Goal: Task Accomplishment & Management: Manage account settings

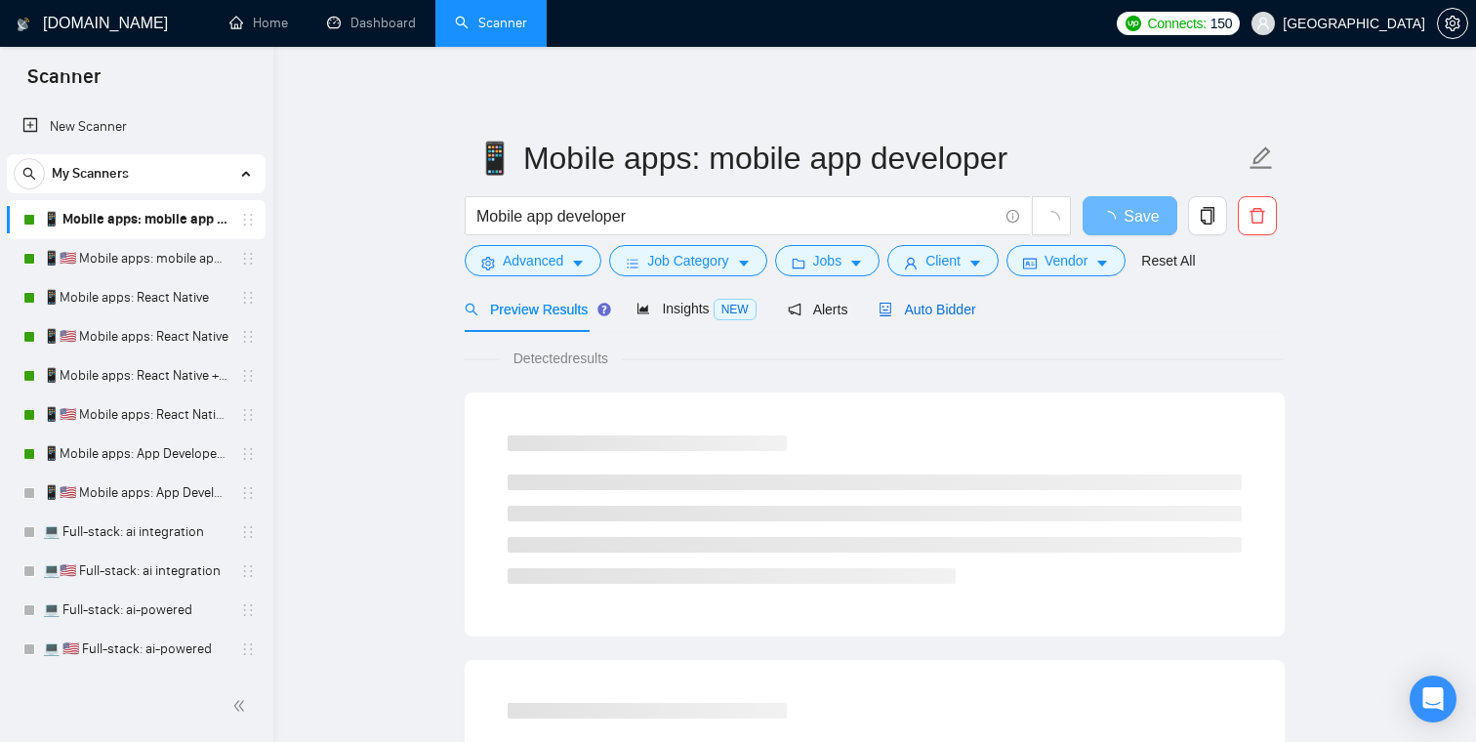
click at [950, 314] on span "Auto Bidder" at bounding box center [927, 310] width 97 height 16
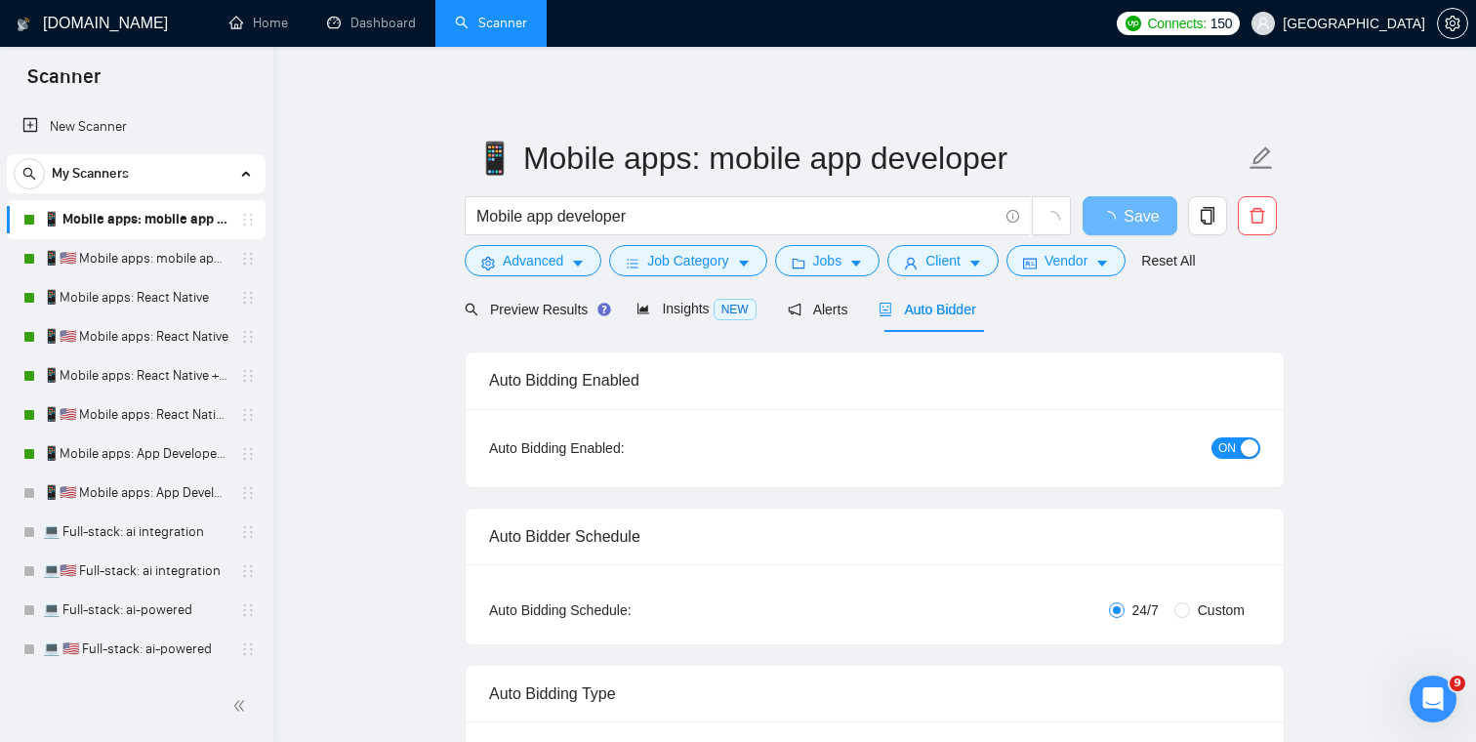
scroll to position [76, 0]
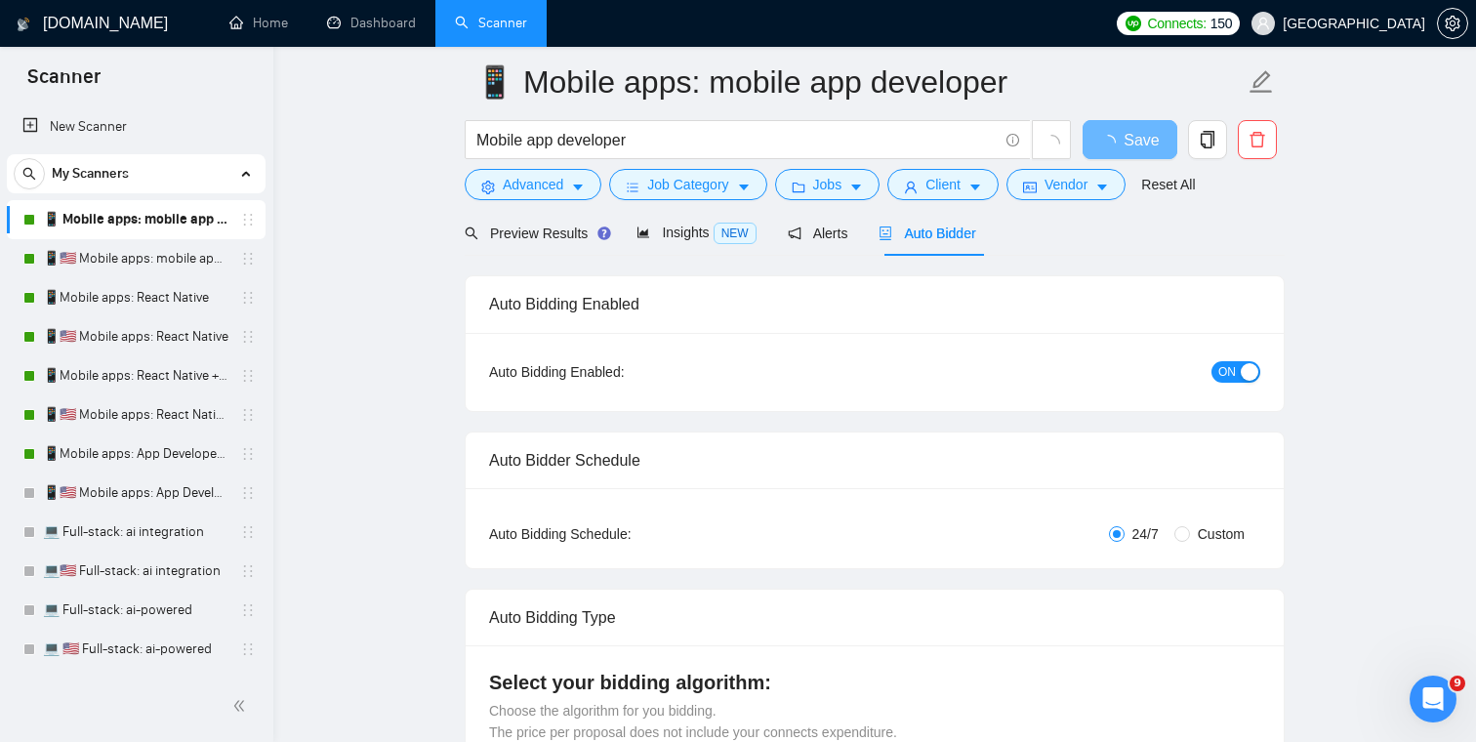
click at [1244, 375] on div "button" at bounding box center [1250, 372] width 18 height 18
click at [162, 262] on link "📱🇺🇸 Mobile apps: mobile app developer" at bounding box center [136, 258] width 186 height 39
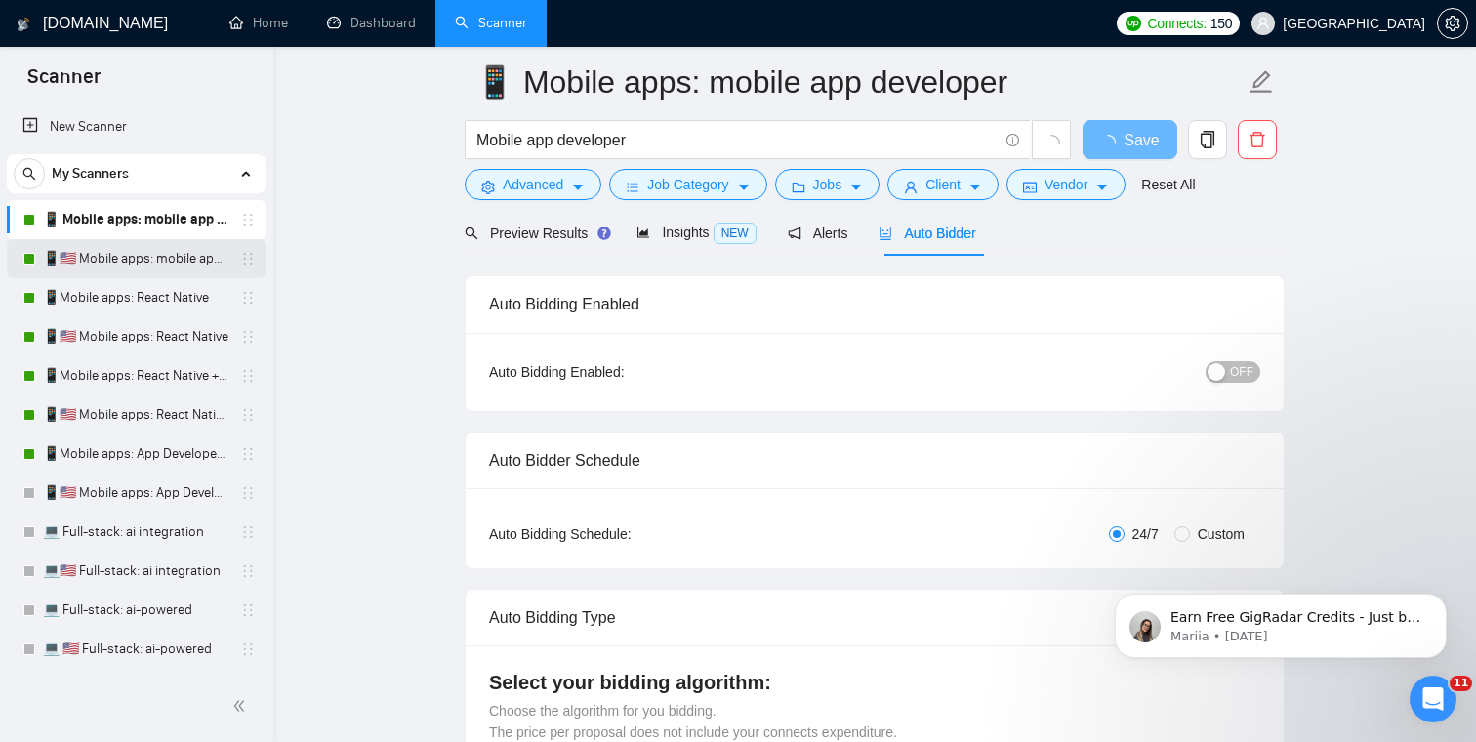
scroll to position [0, 0]
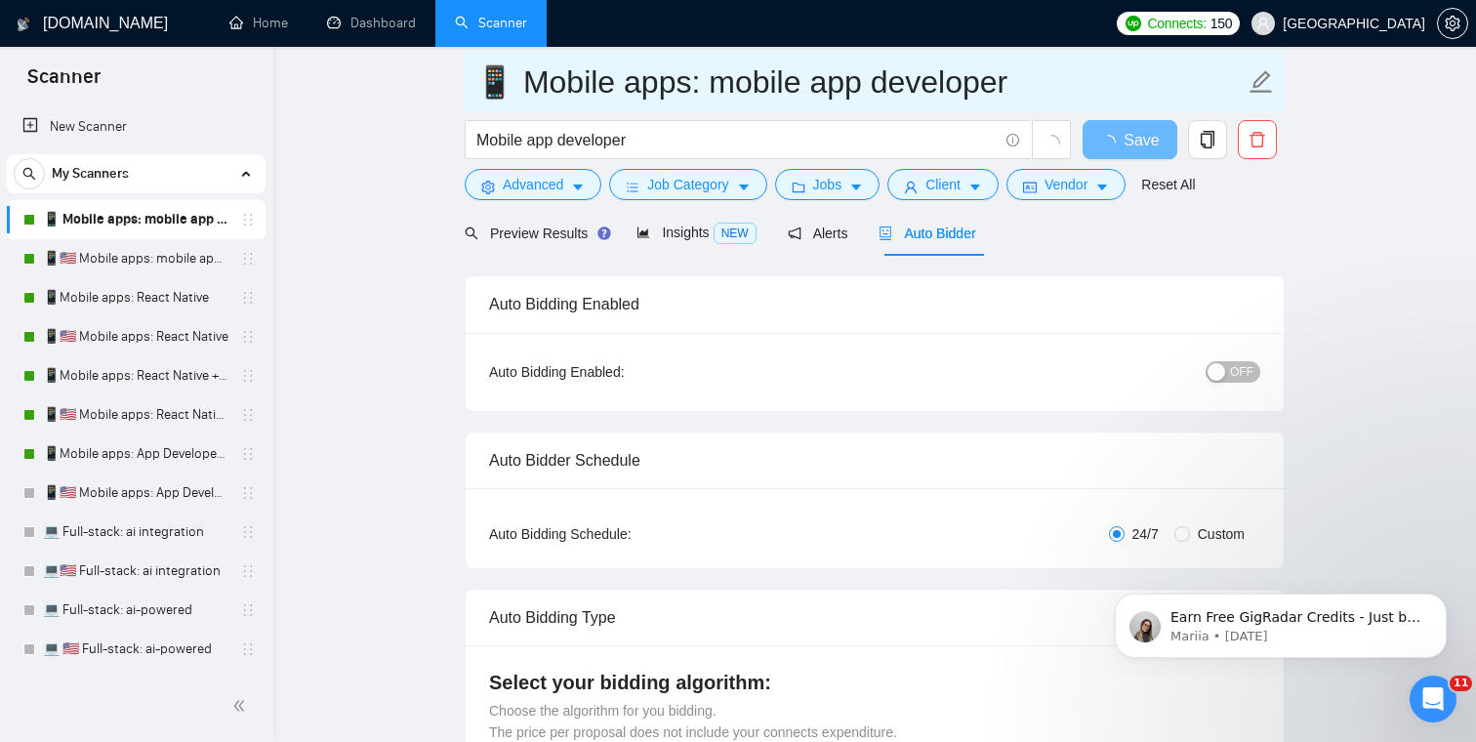
click at [1107, 88] on input "📱 Mobile apps: mobile app developer" at bounding box center [859, 82] width 769 height 49
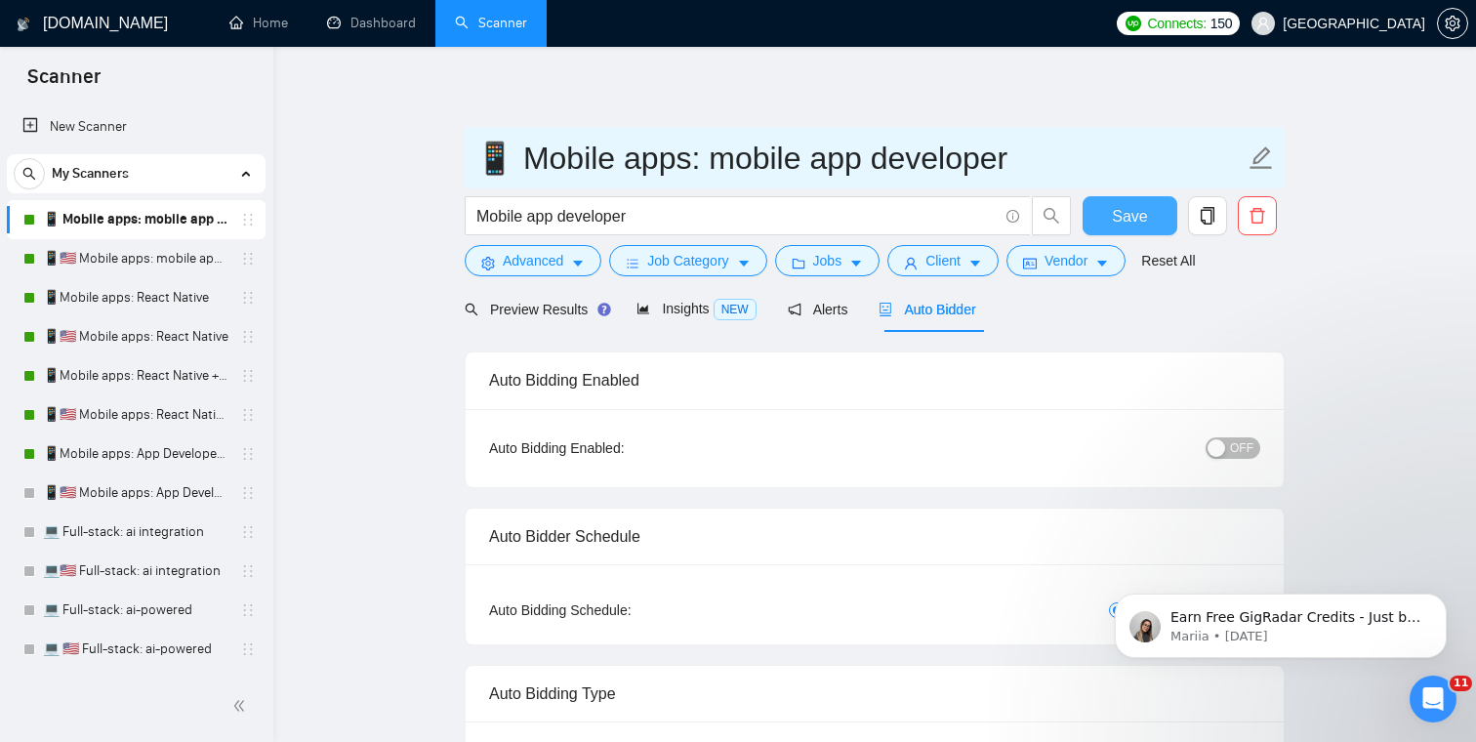
click at [1130, 210] on span "Save" at bounding box center [1129, 216] width 35 height 24
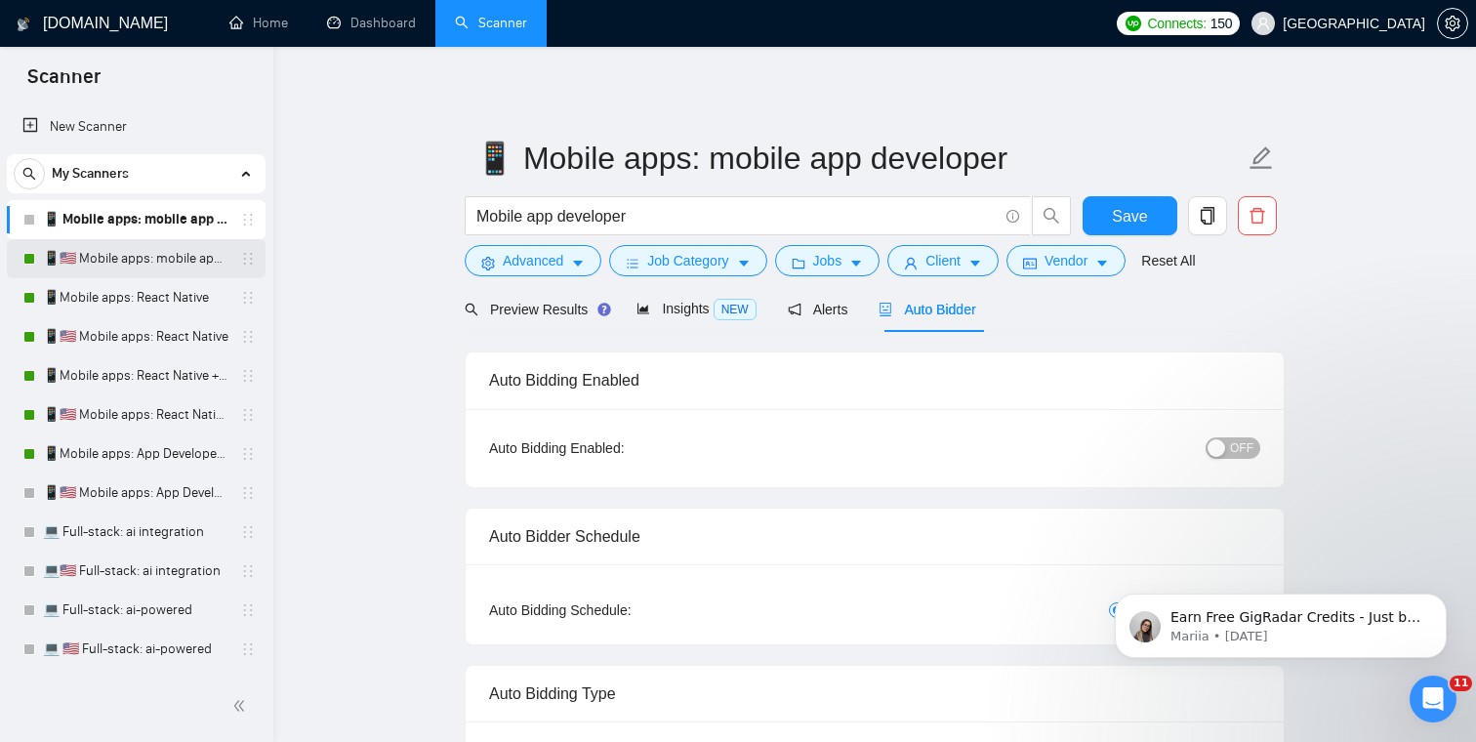
click at [111, 245] on link "📱🇺🇸 Mobile apps: mobile app developer" at bounding box center [136, 258] width 186 height 39
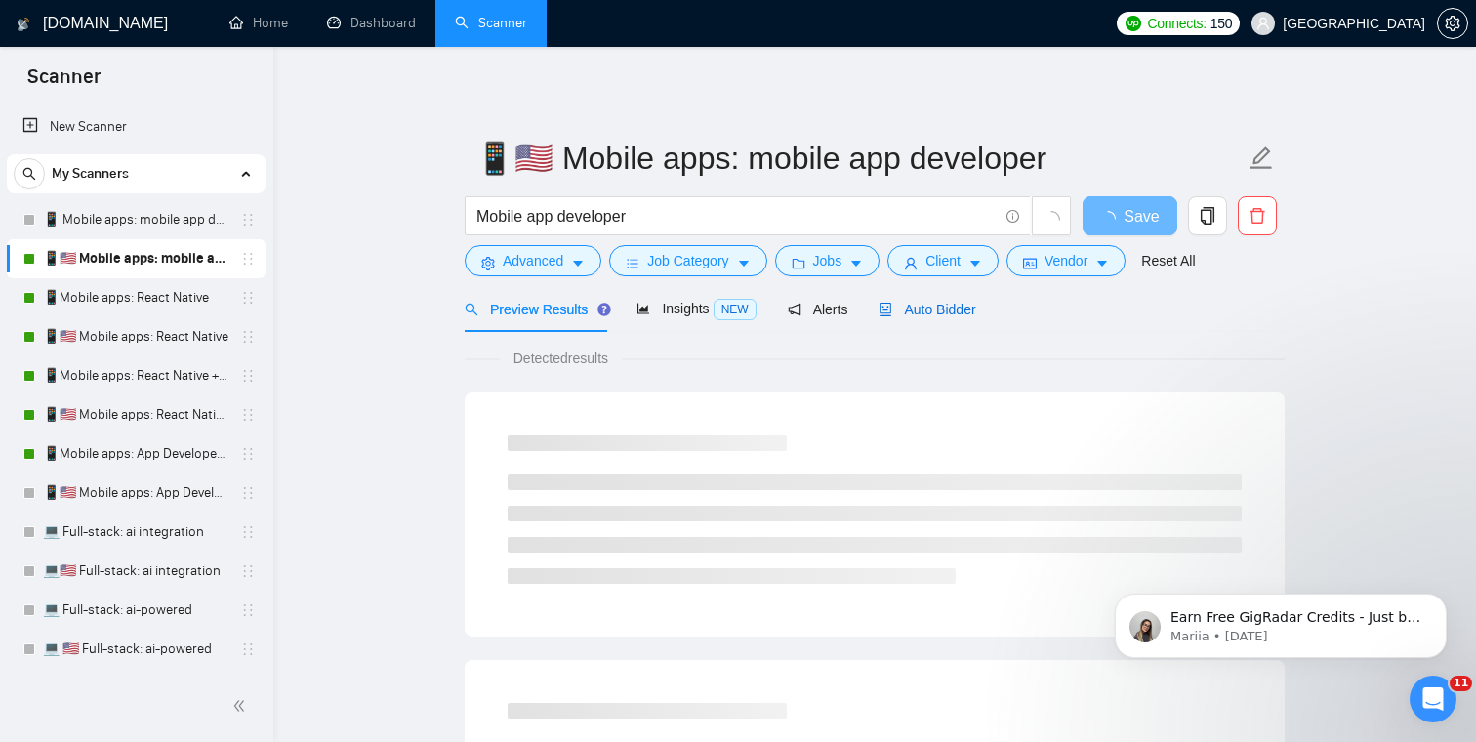
click at [969, 305] on span "Auto Bidder" at bounding box center [927, 310] width 97 height 16
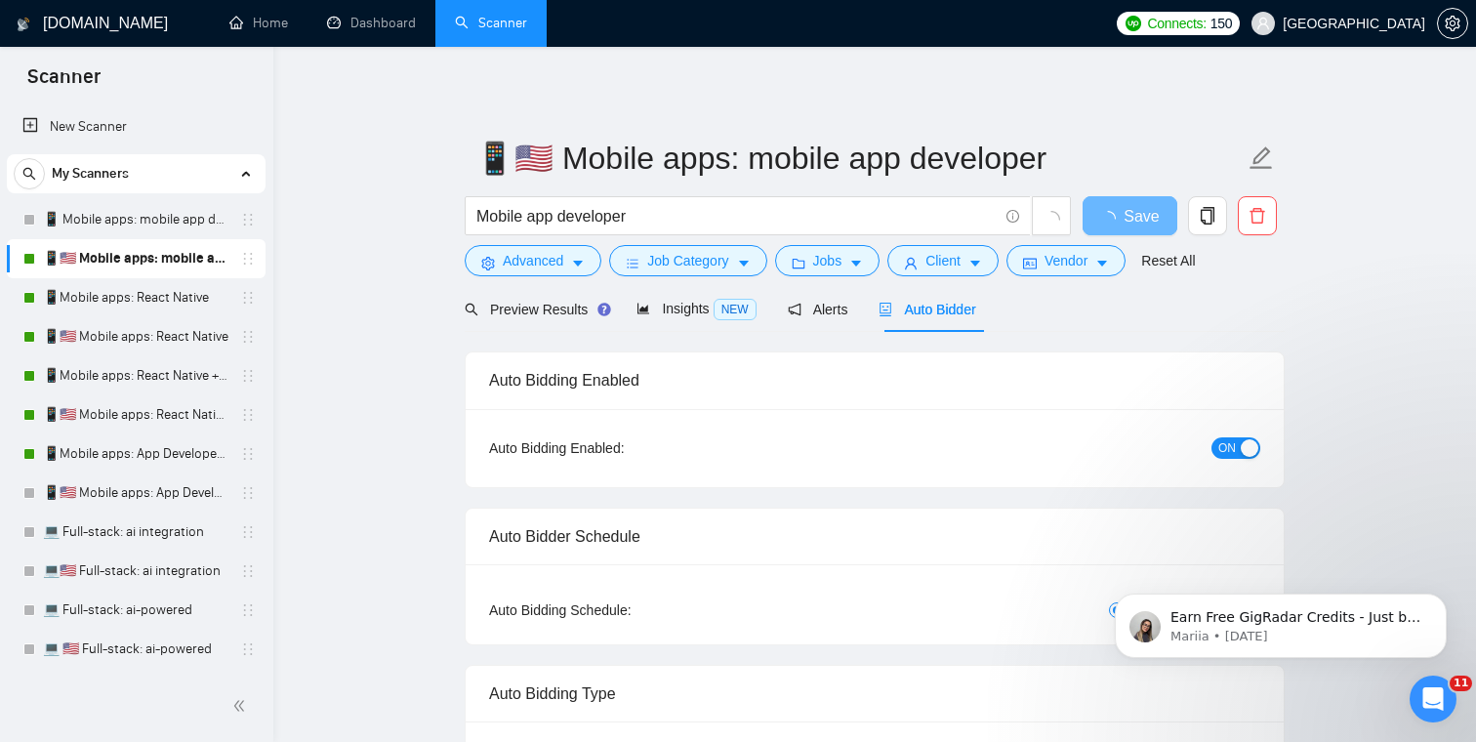
checkbox input "true"
click at [1229, 458] on span "ON" at bounding box center [1227, 447] width 18 height 21
click at [1140, 211] on span "Save" at bounding box center [1129, 216] width 35 height 24
checkbox input "true"
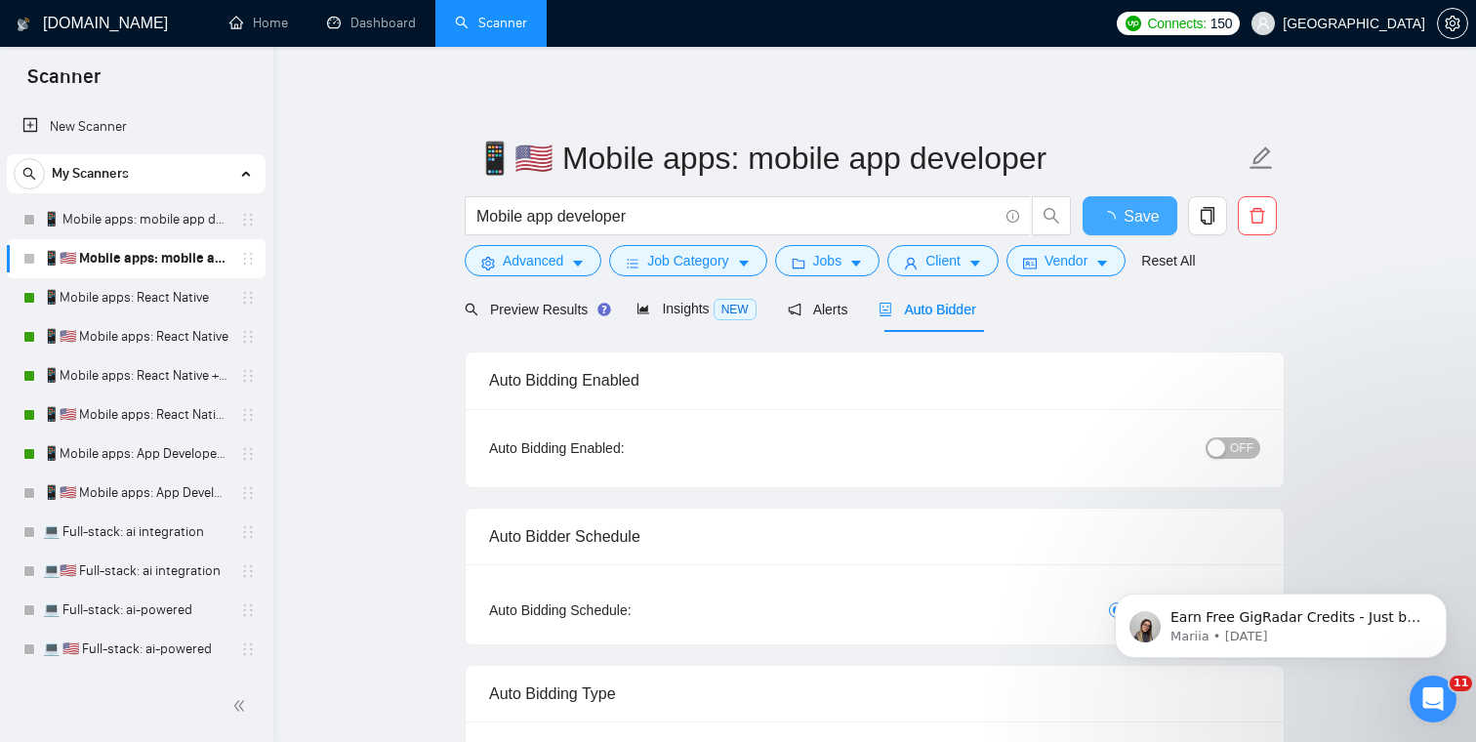
checkbox input "true"
click at [138, 288] on link "📱Mobile apps: React Native" at bounding box center [136, 297] width 186 height 39
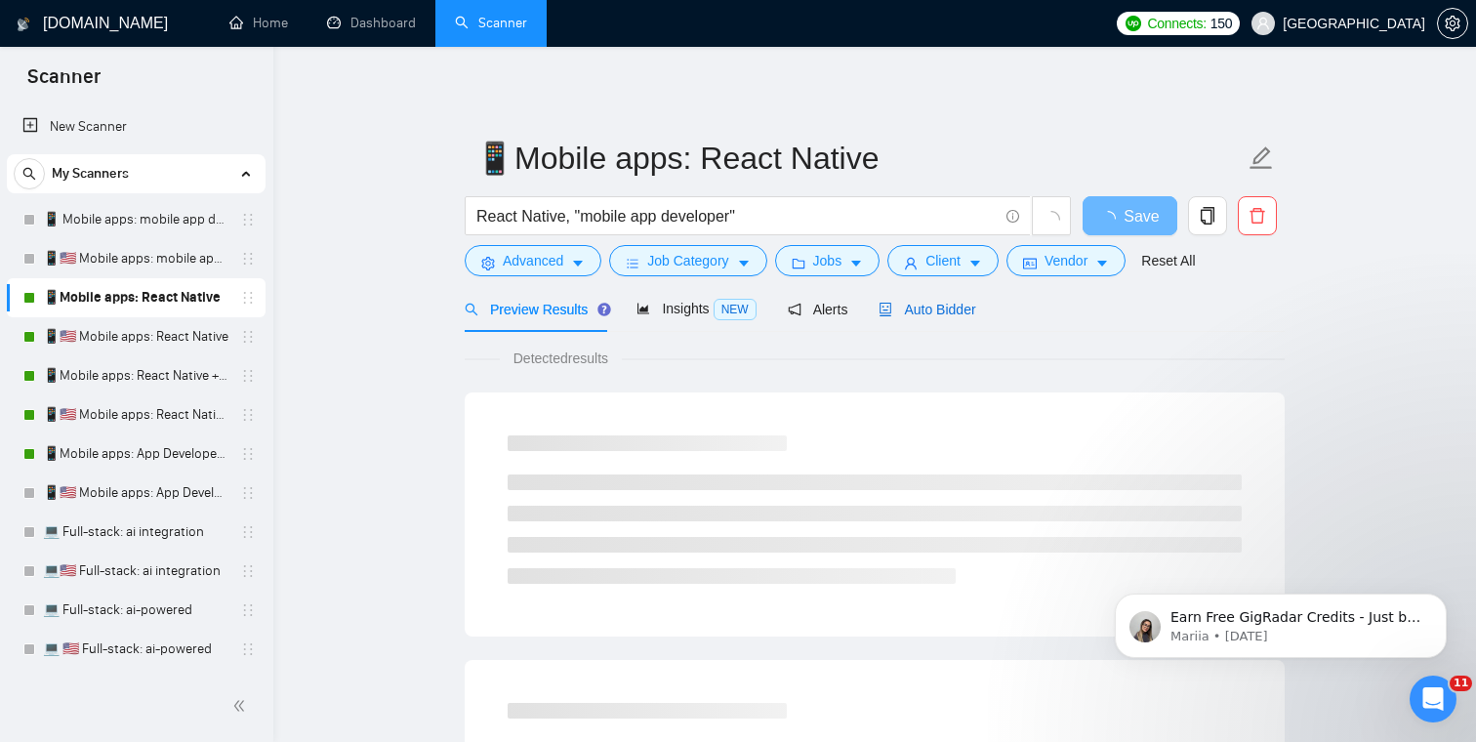
click at [975, 309] on span "Auto Bidder" at bounding box center [927, 310] width 97 height 16
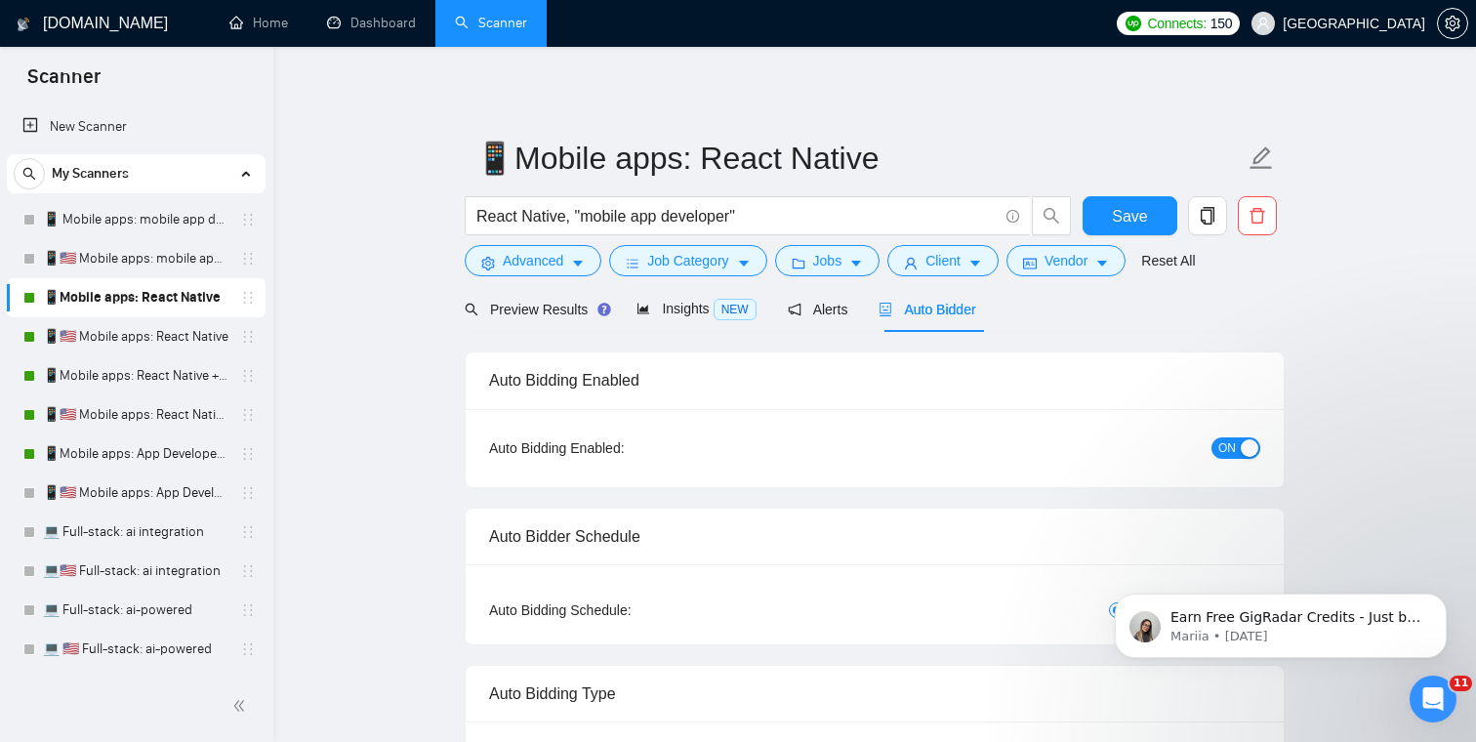
click at [1229, 444] on span "ON" at bounding box center [1227, 447] width 18 height 21
click at [1132, 222] on span "Save" at bounding box center [1129, 216] width 35 height 24
click at [143, 343] on link "📱🇺🇸 Mobile apps: React Native" at bounding box center [136, 336] width 186 height 39
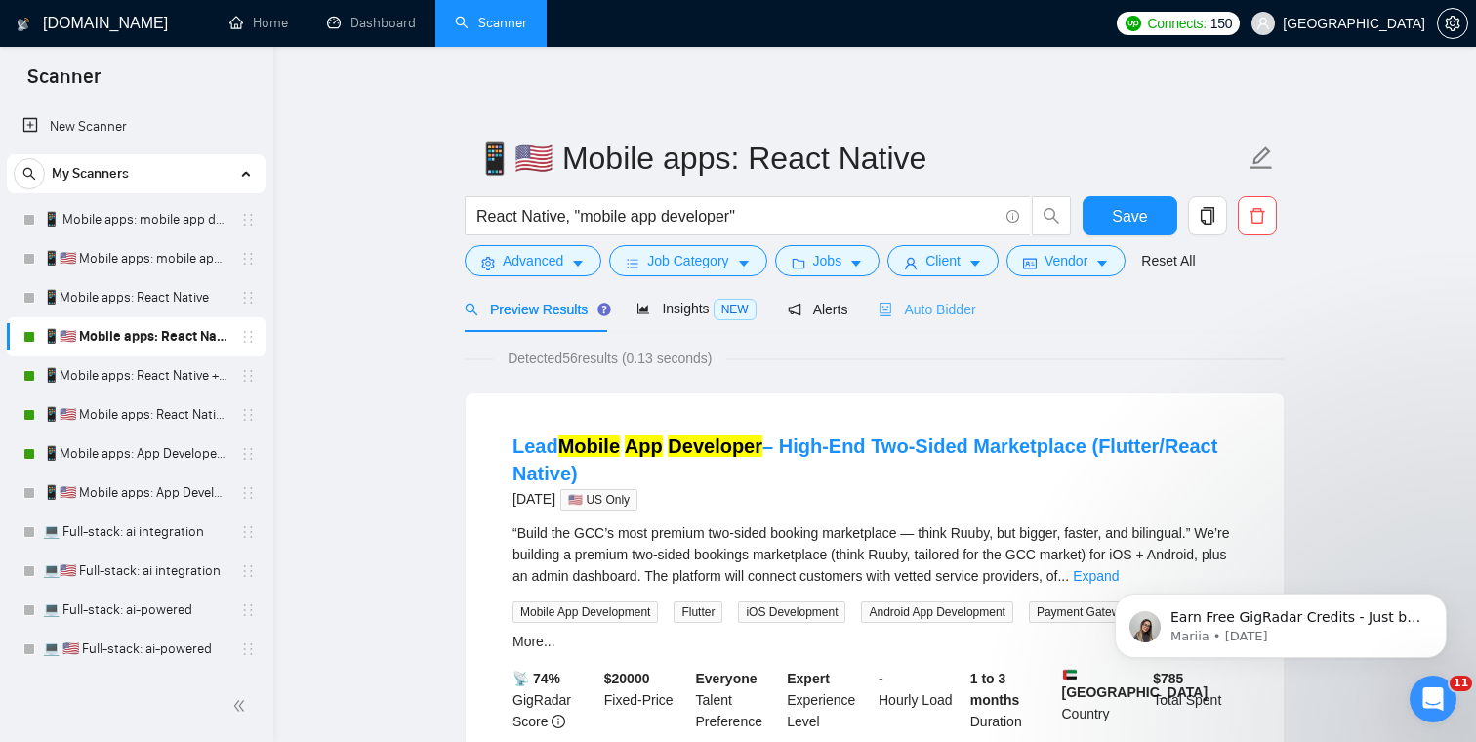
click at [952, 323] on div "Auto Bidder" at bounding box center [927, 309] width 97 height 46
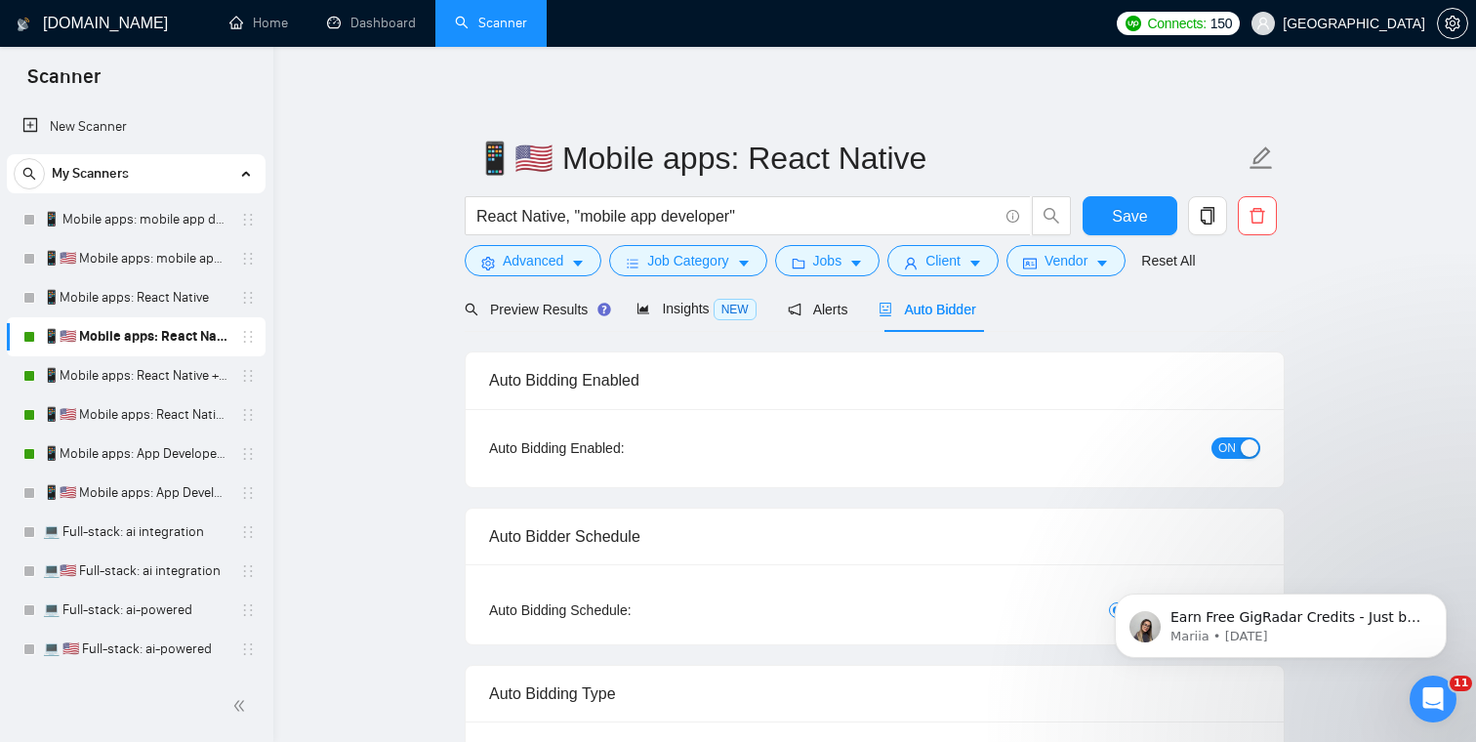
click at [1220, 452] on span "ON" at bounding box center [1227, 447] width 18 height 21
click at [1138, 221] on span "Save" at bounding box center [1129, 216] width 35 height 24
click at [106, 377] on link "📱Mobile apps: React Native + AI integration" at bounding box center [136, 375] width 186 height 39
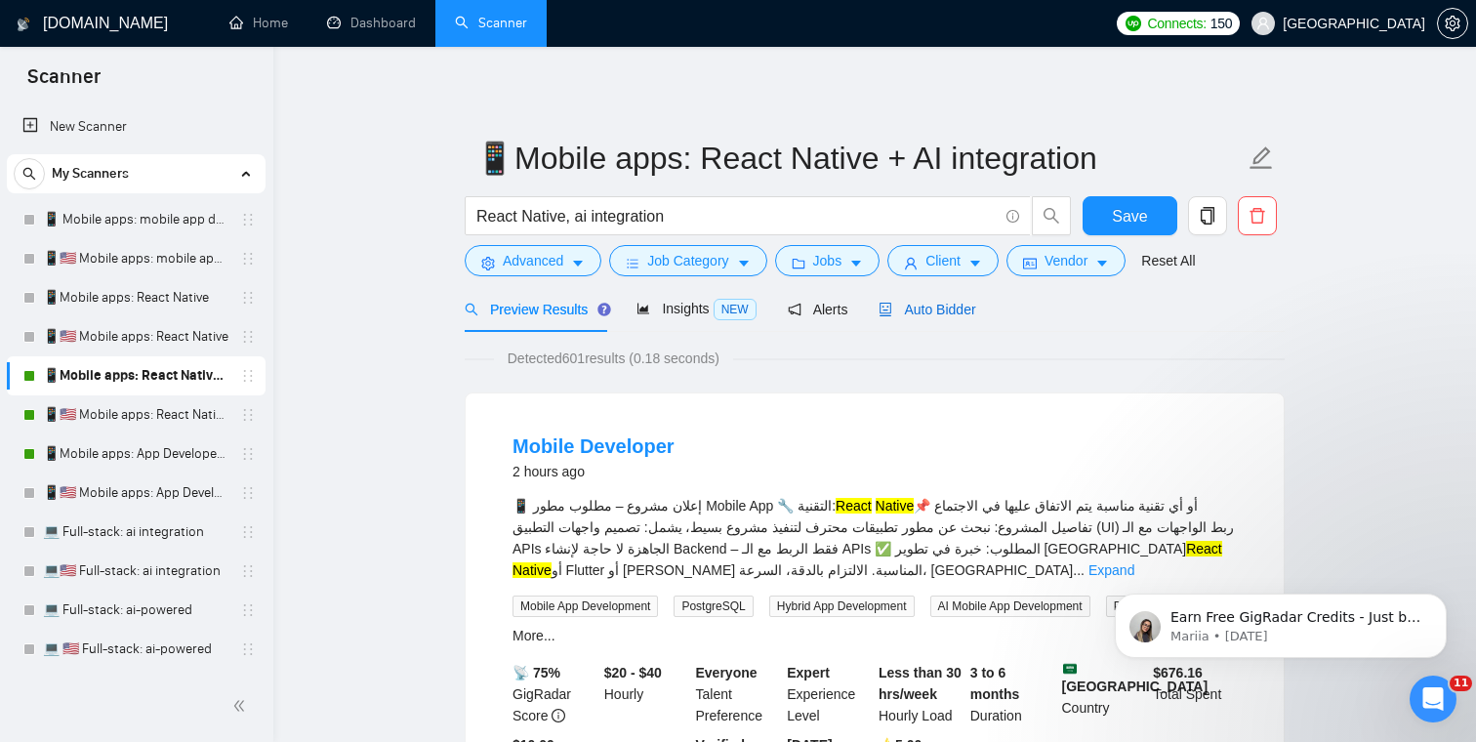
click at [960, 302] on span "Auto Bidder" at bounding box center [927, 310] width 97 height 16
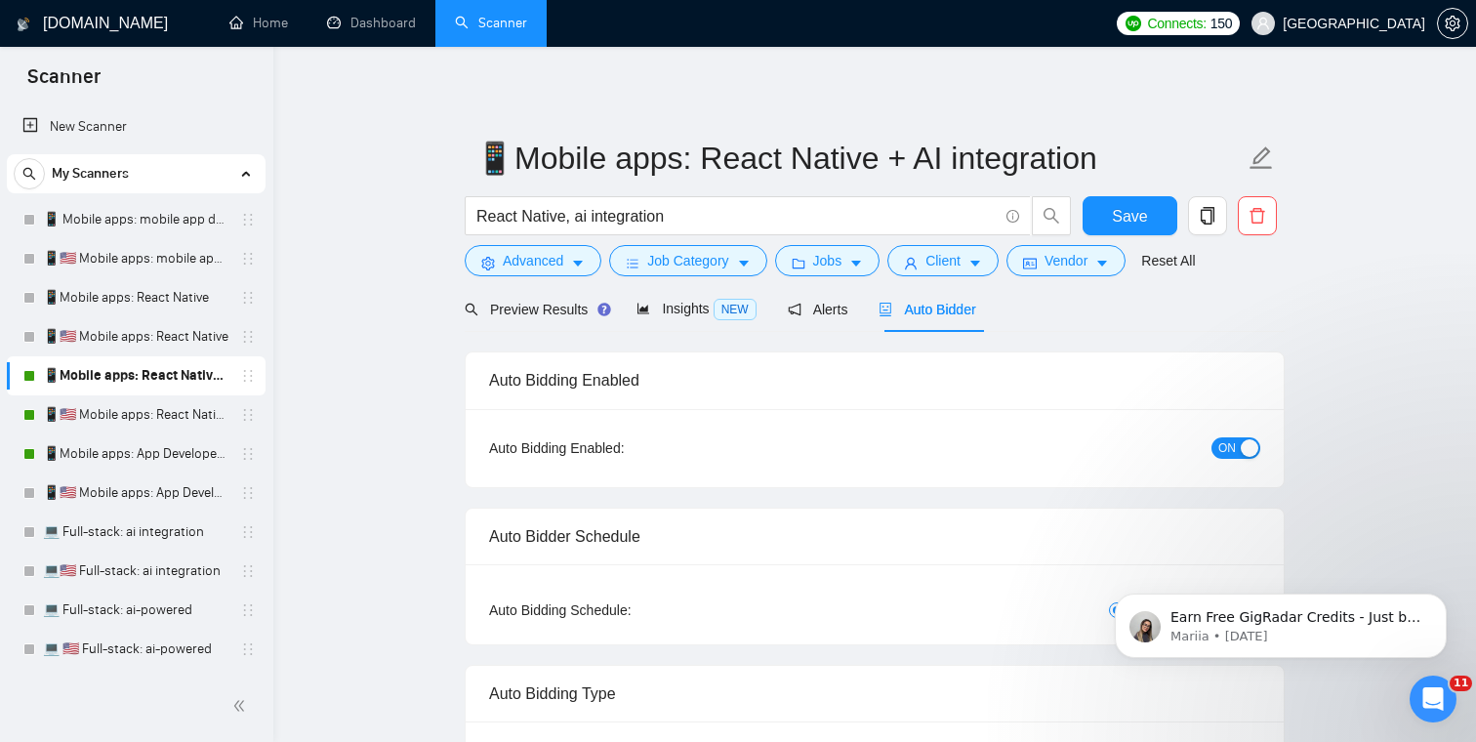
click at [1233, 444] on span "ON" at bounding box center [1227, 447] width 18 height 21
click at [520, 313] on span "Preview Results" at bounding box center [535, 310] width 141 height 16
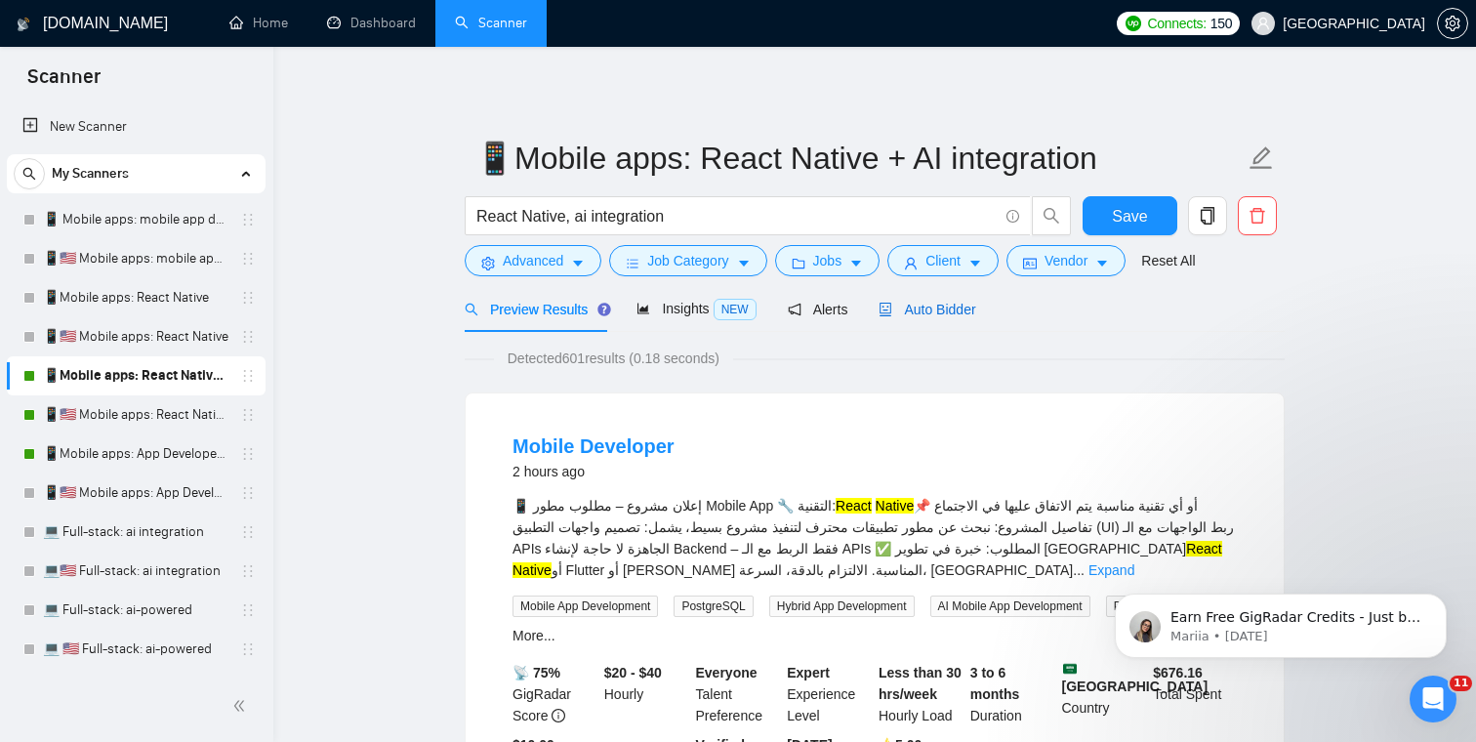
click at [939, 308] on span "Auto Bidder" at bounding box center [927, 310] width 97 height 16
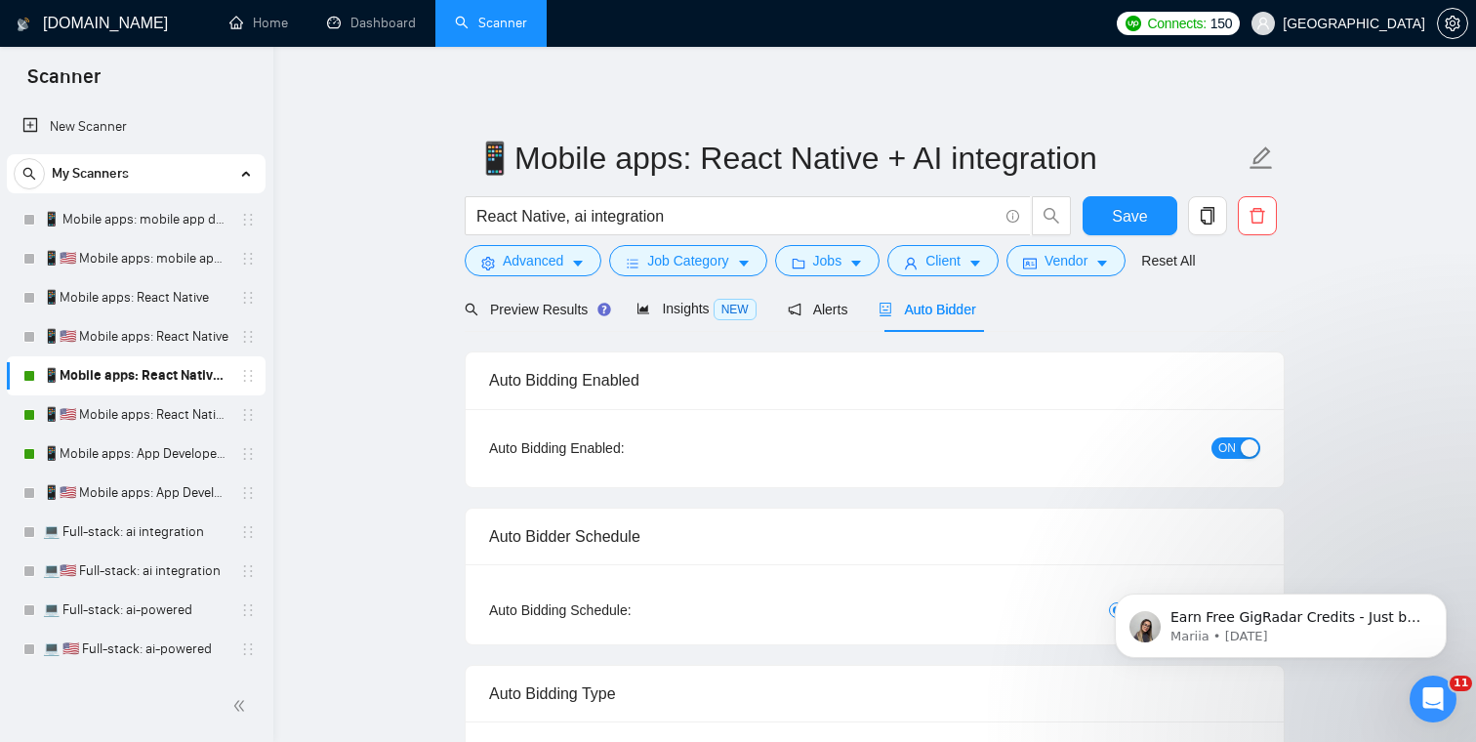
click at [1218, 446] on span "ON" at bounding box center [1227, 447] width 18 height 21
click at [1139, 204] on span "Save" at bounding box center [1129, 216] width 35 height 24
click at [111, 422] on link "📱🇺🇸 Mobile apps: React Native + AI integration" at bounding box center [136, 414] width 186 height 39
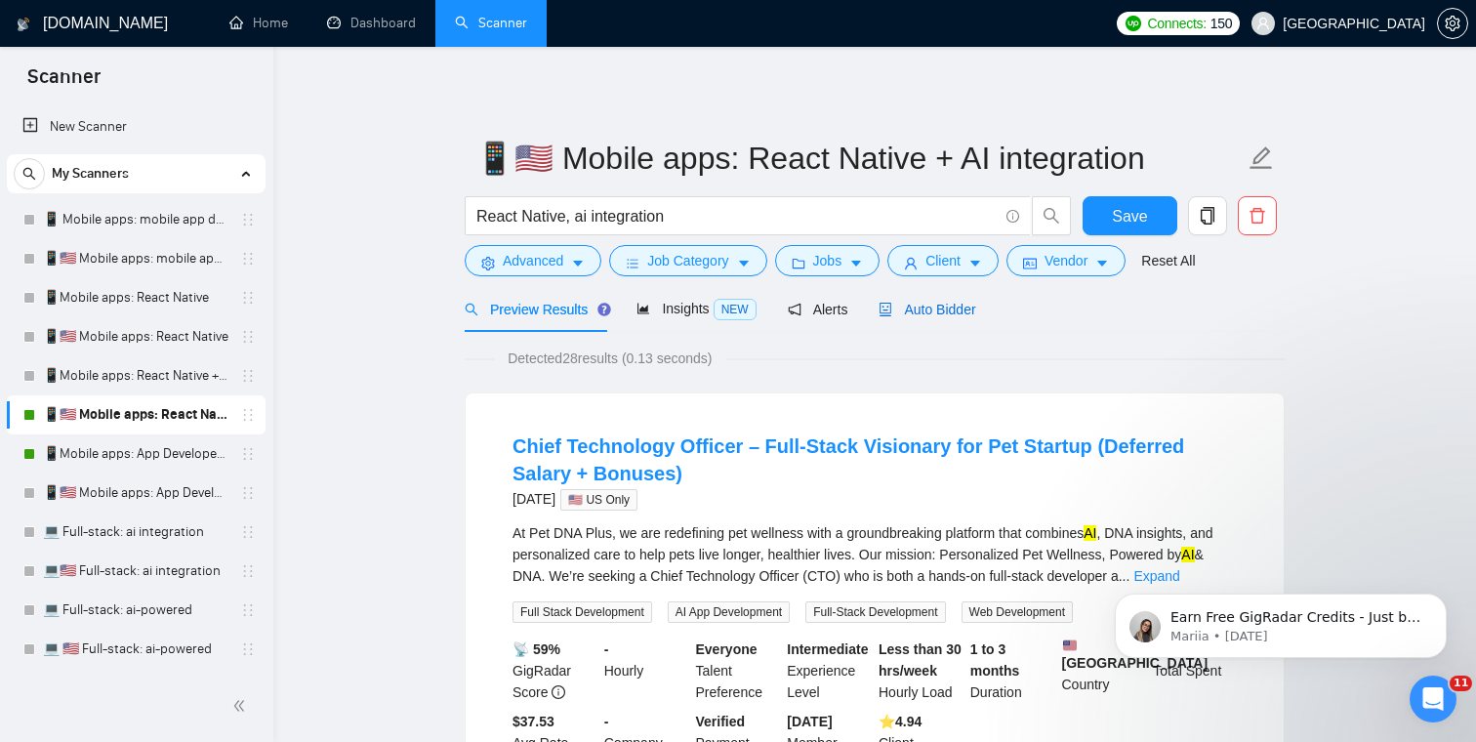
click at [943, 306] on span "Auto Bidder" at bounding box center [927, 310] width 97 height 16
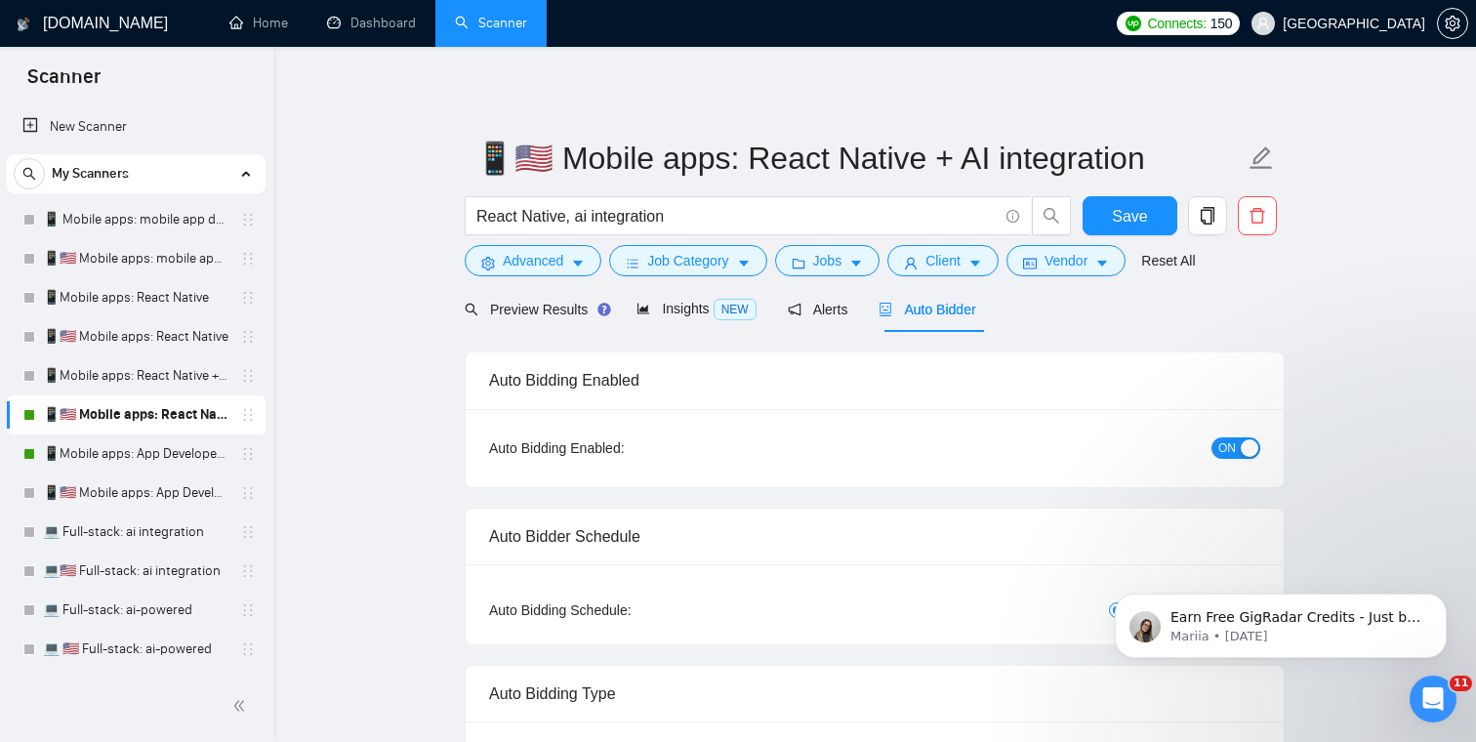
click at [1230, 452] on span "ON" at bounding box center [1227, 447] width 18 height 21
click at [1153, 226] on button "Save" at bounding box center [1130, 215] width 95 height 39
click at [88, 457] on link "📱Mobile apps: App Developer - titles" at bounding box center [136, 453] width 186 height 39
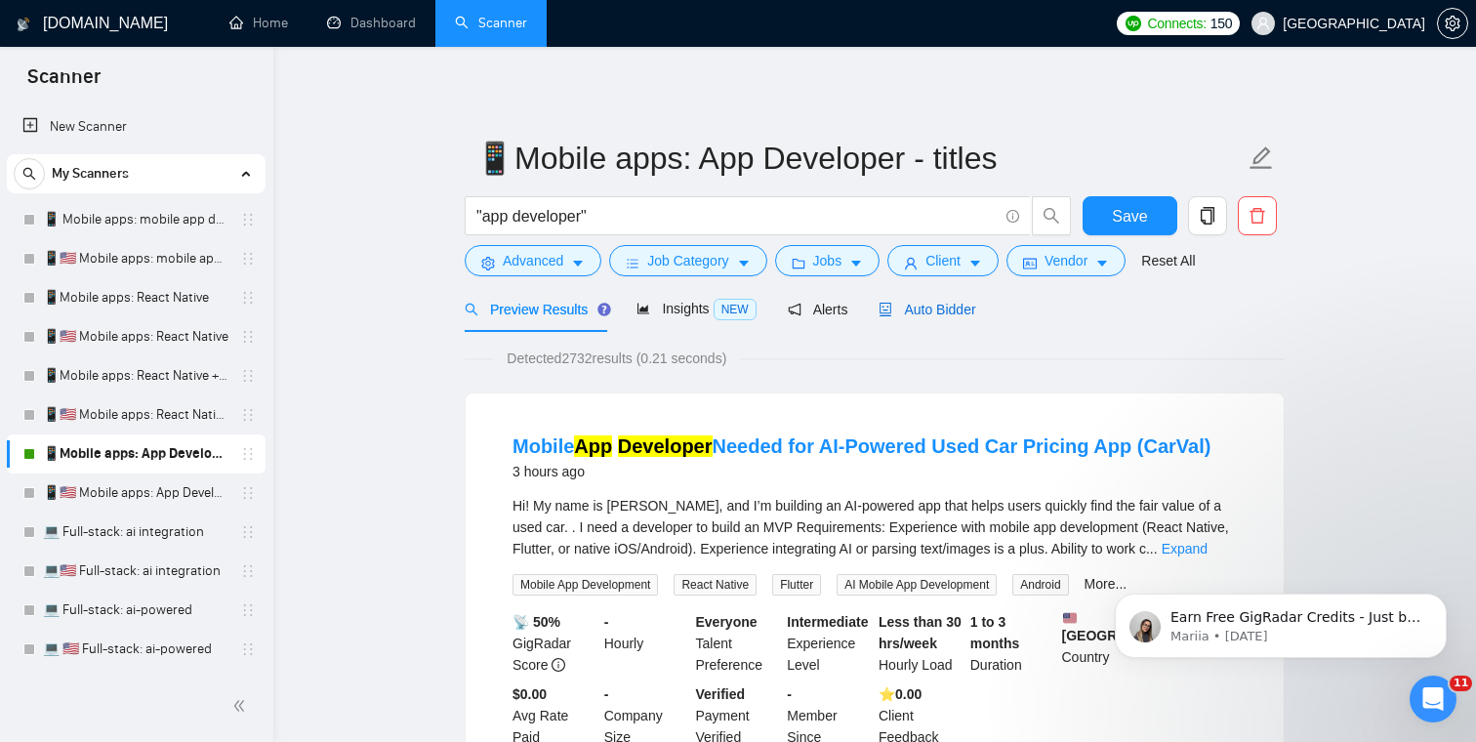
click at [945, 309] on span "Auto Bidder" at bounding box center [927, 310] width 97 height 16
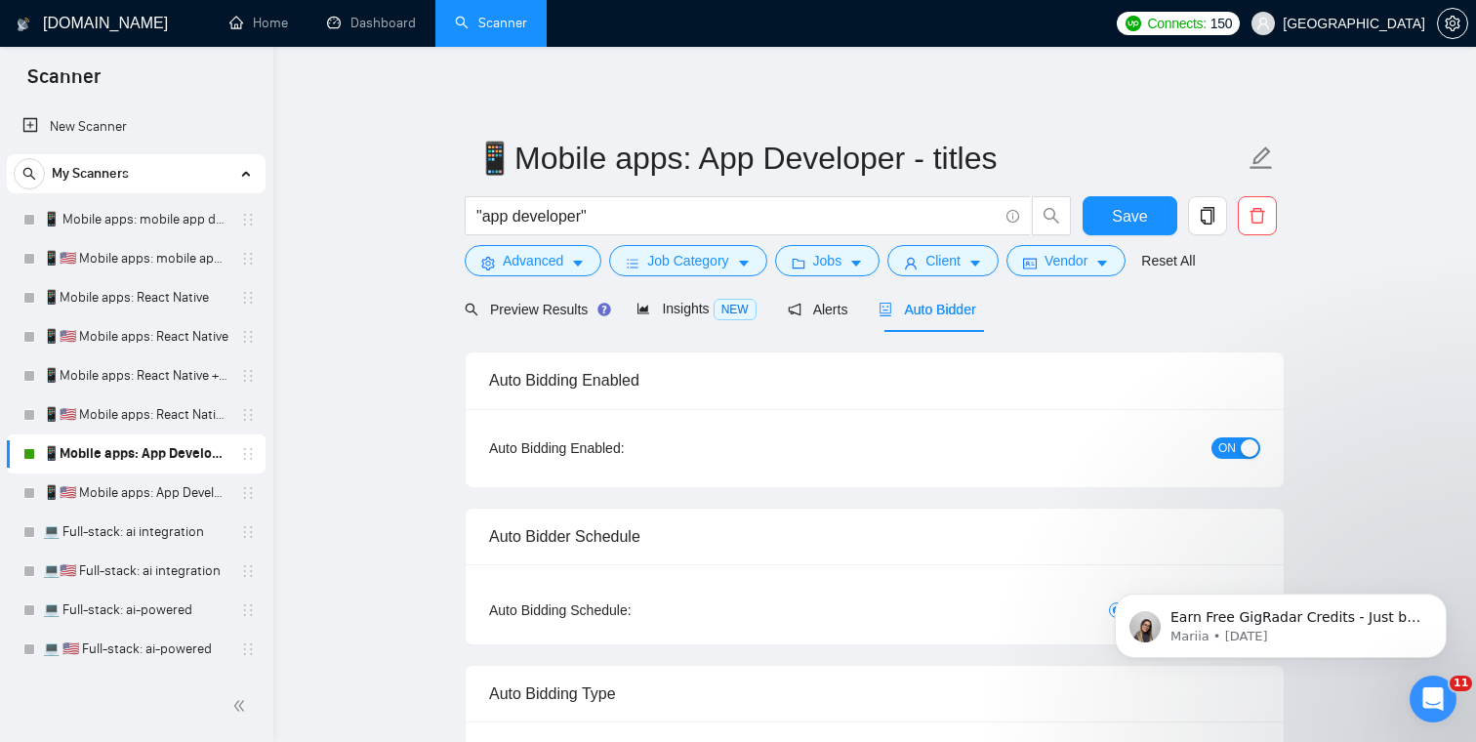
checkbox input "true"
click at [1230, 457] on span "ON" at bounding box center [1227, 447] width 18 height 21
click at [1122, 212] on span "Save" at bounding box center [1129, 216] width 35 height 24
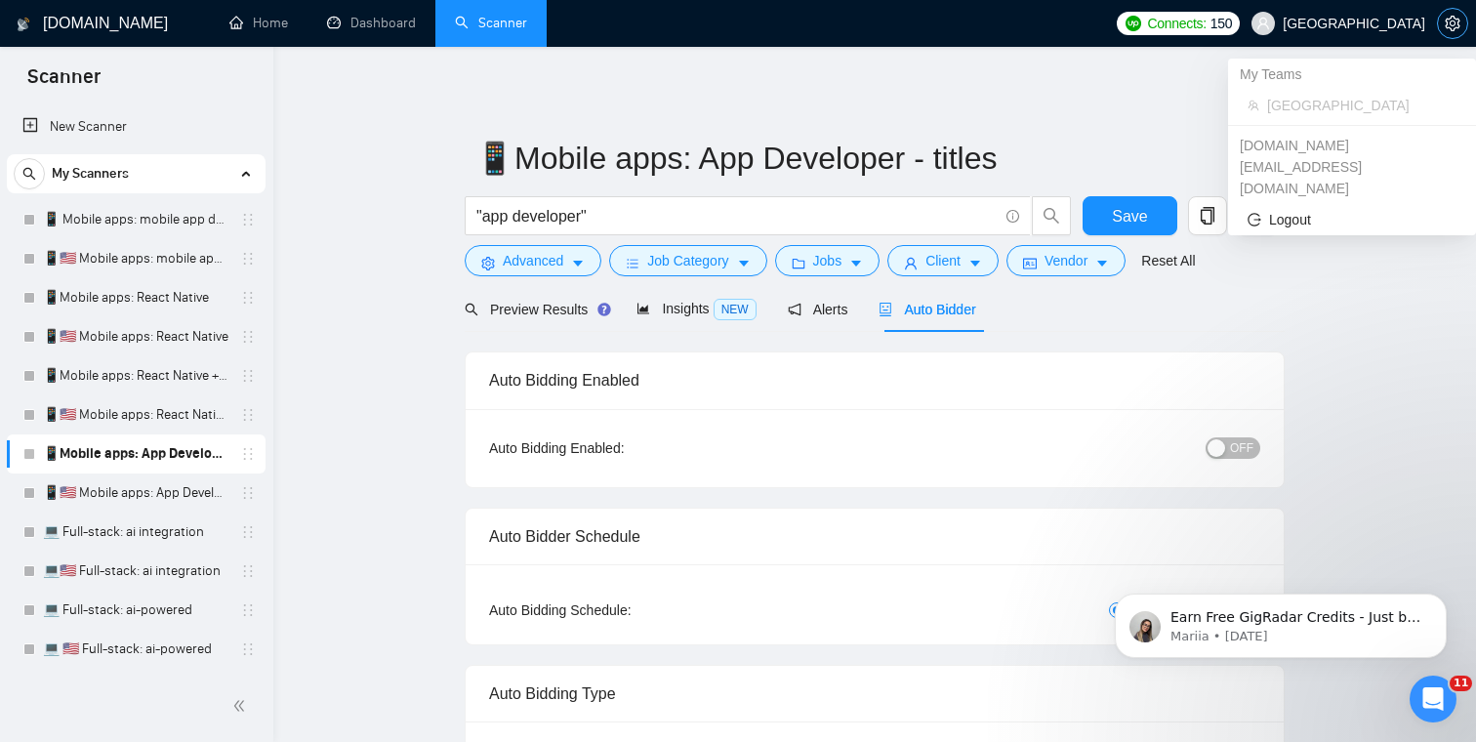
click at [1454, 26] on icon "setting" at bounding box center [1453, 24] width 16 height 16
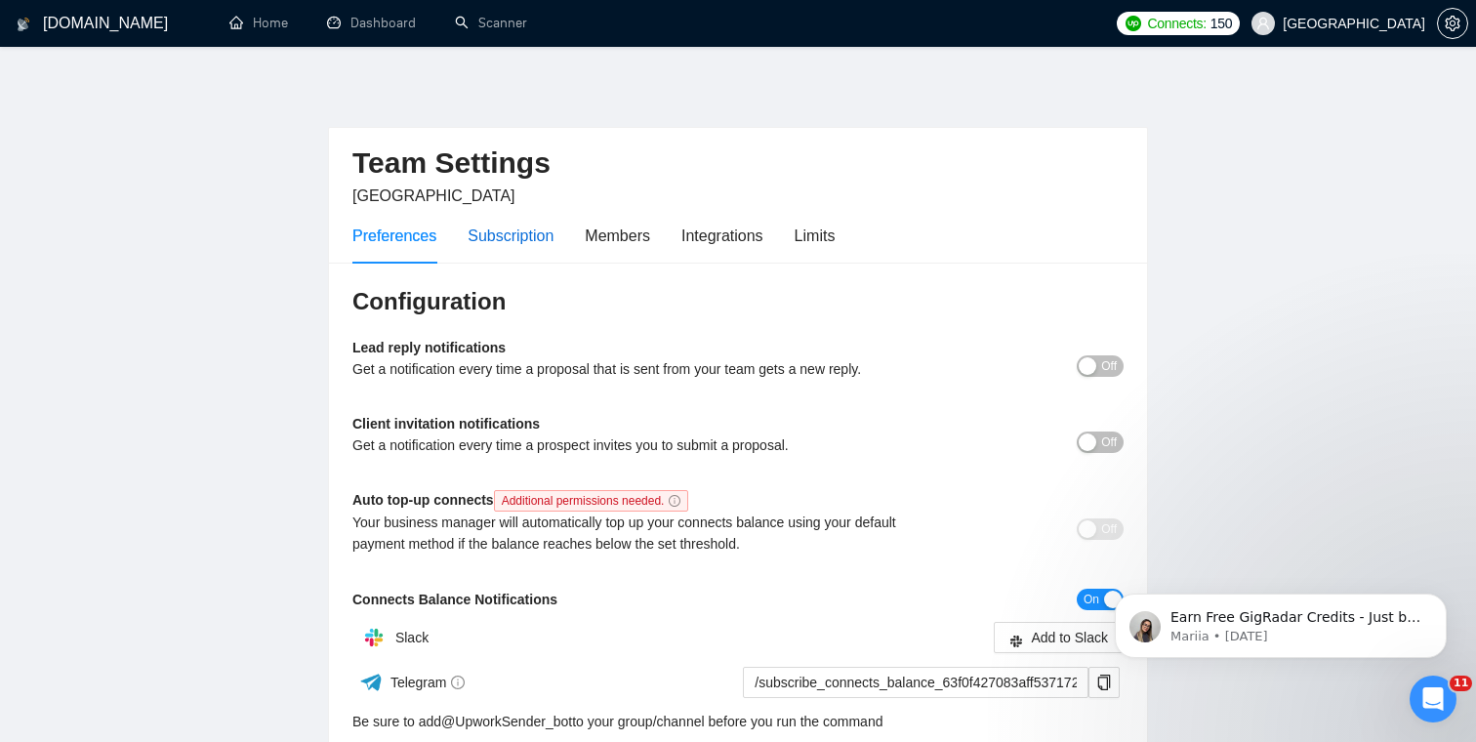
click at [504, 236] on div "Subscription" at bounding box center [511, 236] width 86 height 24
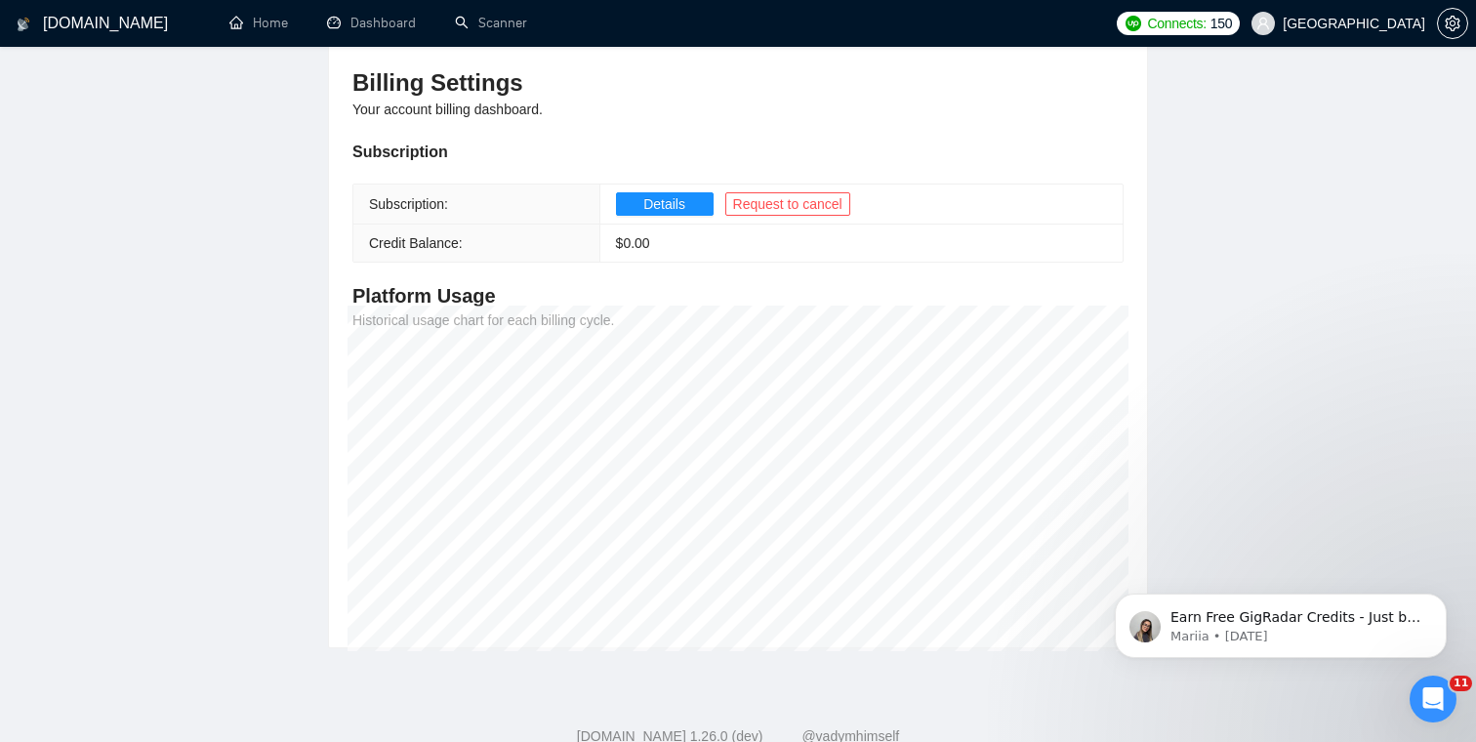
scroll to position [275, 0]
